Goal: Task Accomplishment & Management: Complete application form

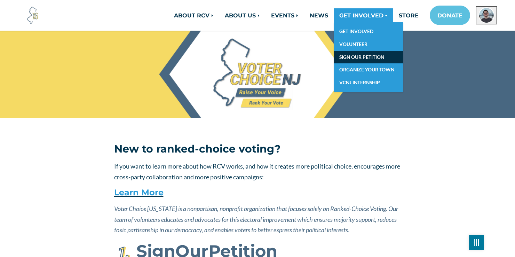
click at [357, 55] on link "SIGN OUR PETITION" at bounding box center [369, 57] width 70 height 13
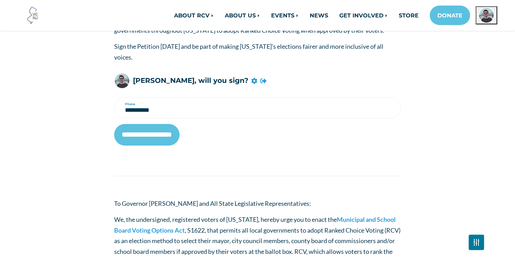
scroll to position [123, 0]
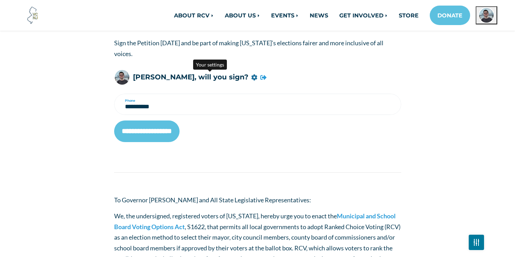
click at [251, 77] on icon at bounding box center [254, 77] width 6 height 6
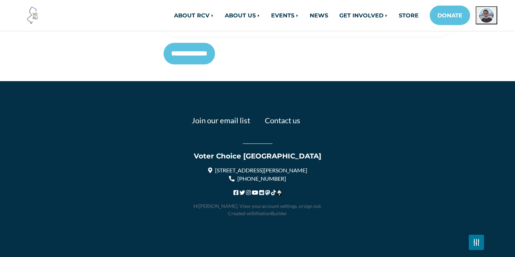
scroll to position [231, 0]
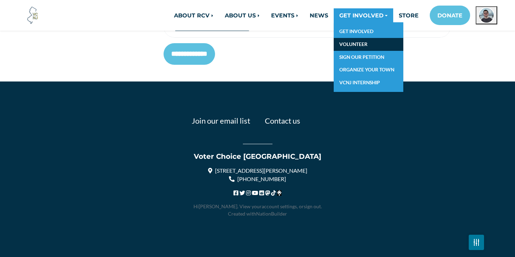
click at [351, 39] on link "VOLUNTEER" at bounding box center [369, 44] width 70 height 13
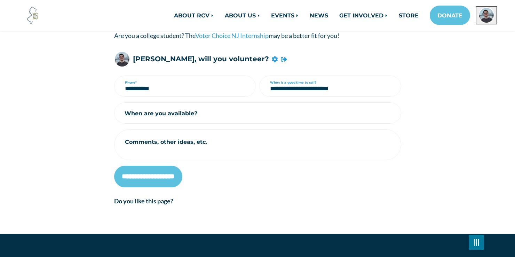
scroll to position [163, 0]
